Goal: Transaction & Acquisition: Purchase product/service

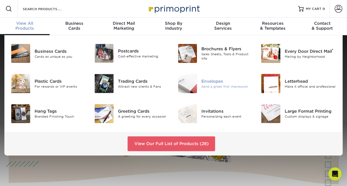
click at [193, 82] on img at bounding box center [187, 83] width 19 height 19
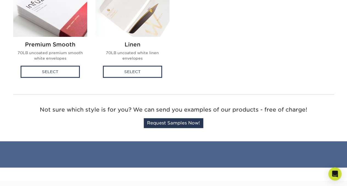
scroll to position [175, 0]
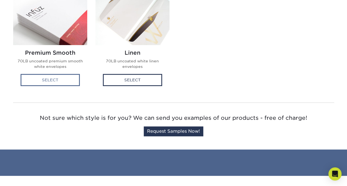
click at [51, 82] on div "Select" at bounding box center [50, 80] width 59 height 12
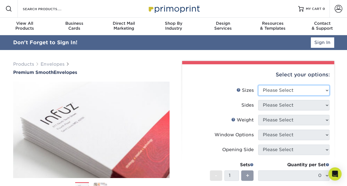
click at [295, 89] on select "Please Select 8.875" x 3.875" 4.125" x 9.5" 5.25" x 7.25" 9" x 12"" at bounding box center [293, 90] width 71 height 10
select select "5.25x7.25"
click at [258, 85] on select "Please Select 8.875" x 3.875" 4.125" x 9.5" 5.25" x 7.25" 9" x 12"" at bounding box center [293, 90] width 71 height 10
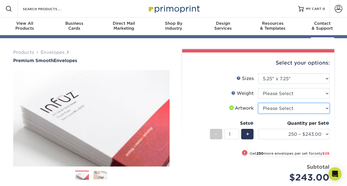
click at [288, 106] on select "Please Select I will upload files I need a design - $50" at bounding box center [293, 108] width 71 height 10
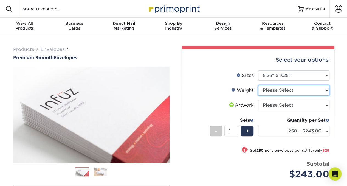
click at [281, 90] on select "Please Select 70LB" at bounding box center [293, 90] width 71 height 10
select select "70LB"
click at [258, 85] on select "Please Select 70LB" at bounding box center [293, 90] width 71 height 10
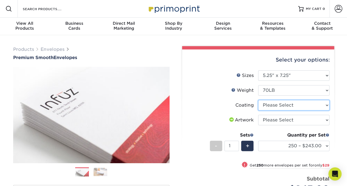
click at [301, 107] on select at bounding box center [293, 105] width 71 height 10
select select "3e7618de-abca-4bda-9f97-8b9129e913d8"
click at [258, 100] on select at bounding box center [293, 105] width 71 height 10
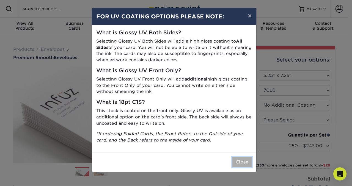
click at [246, 163] on button "Close" at bounding box center [242, 162] width 20 height 10
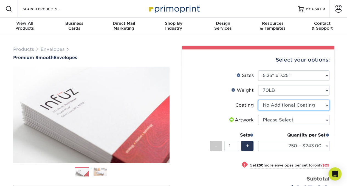
click at [319, 104] on select at bounding box center [293, 105] width 71 height 10
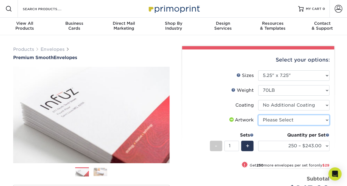
click at [306, 122] on select "Please Select I will upload files I need a design - $50" at bounding box center [293, 120] width 71 height 10
select select "upload"
click at [258, 115] on select "Please Select I will upload files I need a design - $50" at bounding box center [293, 120] width 71 height 10
click at [341, 119] on div "Products Envelopes Premium Smooth Envelopes Previous Next / /" at bounding box center [173, 181] width 347 height 293
